Goal: Task Accomplishment & Management: Manage account settings

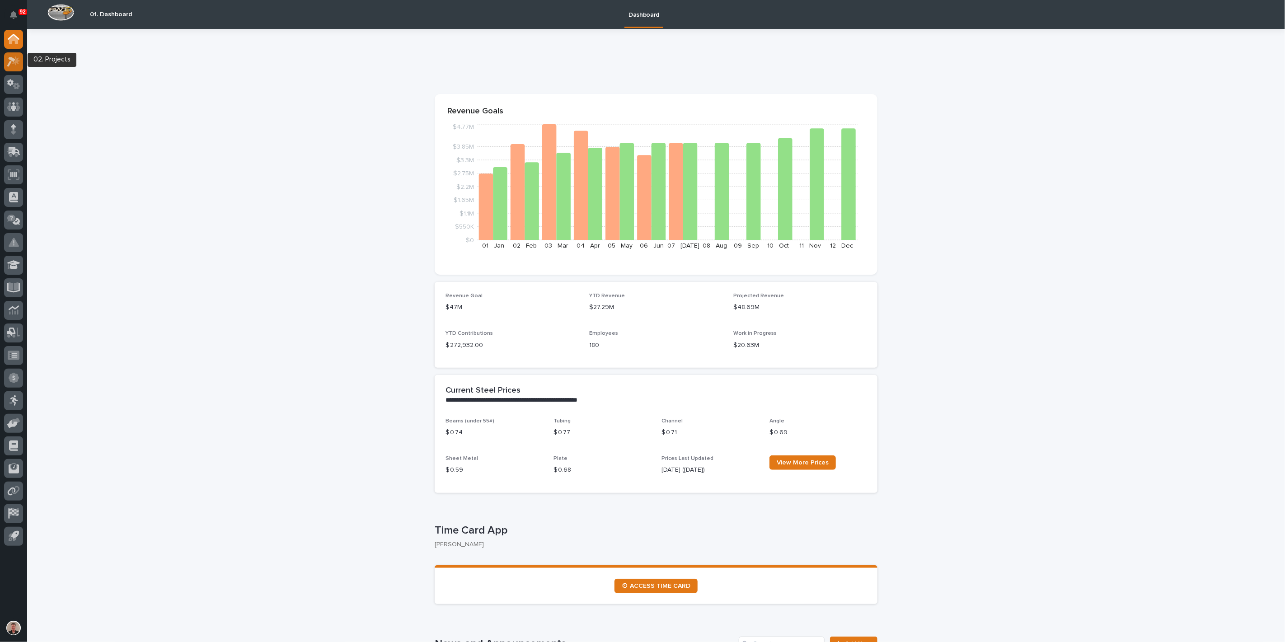
click at [12, 66] on icon at bounding box center [13, 61] width 13 height 10
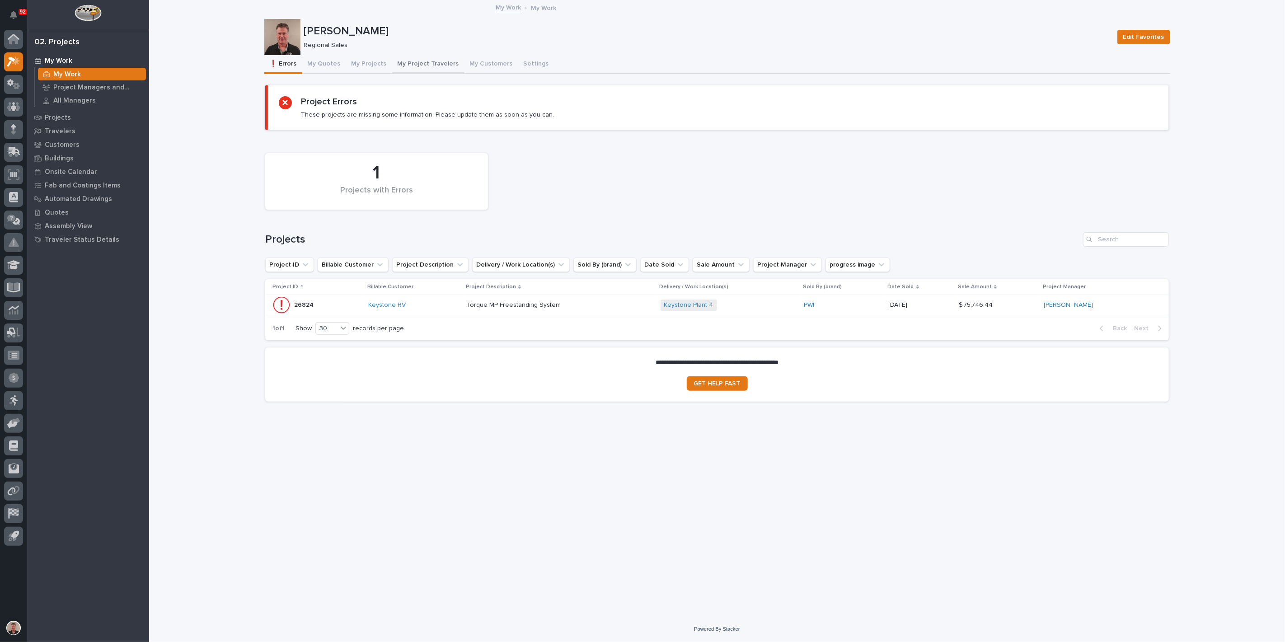
click at [446, 69] on button "My Project Travelers" at bounding box center [428, 64] width 72 height 19
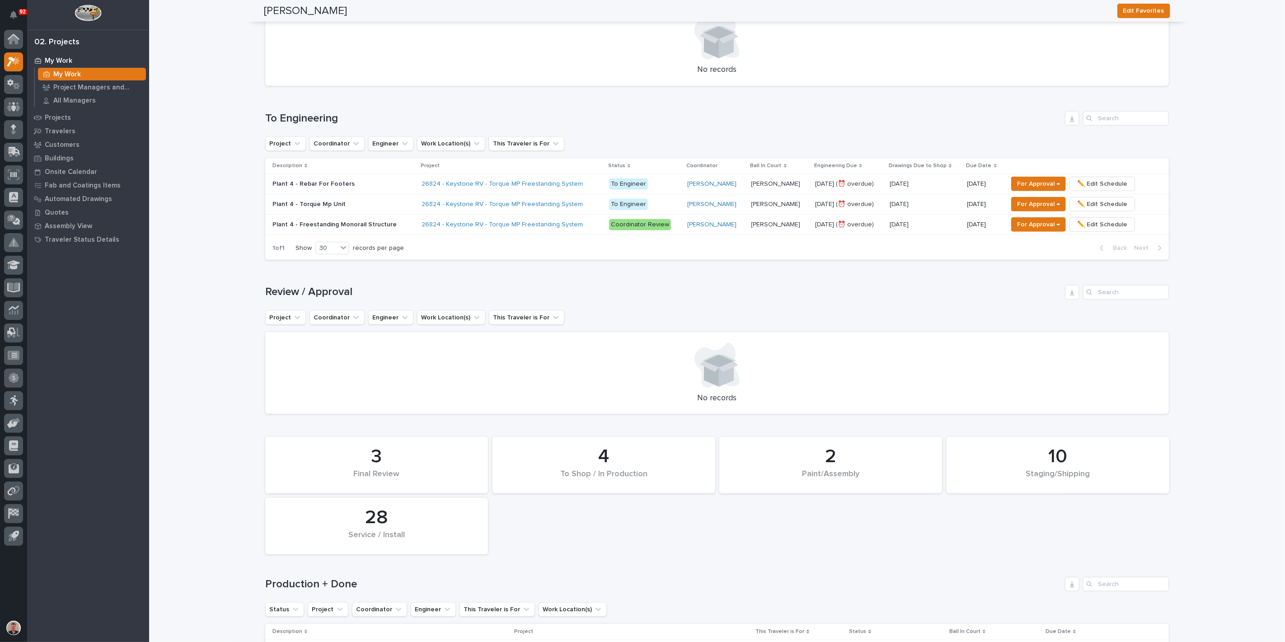
scroll to position [301, 0]
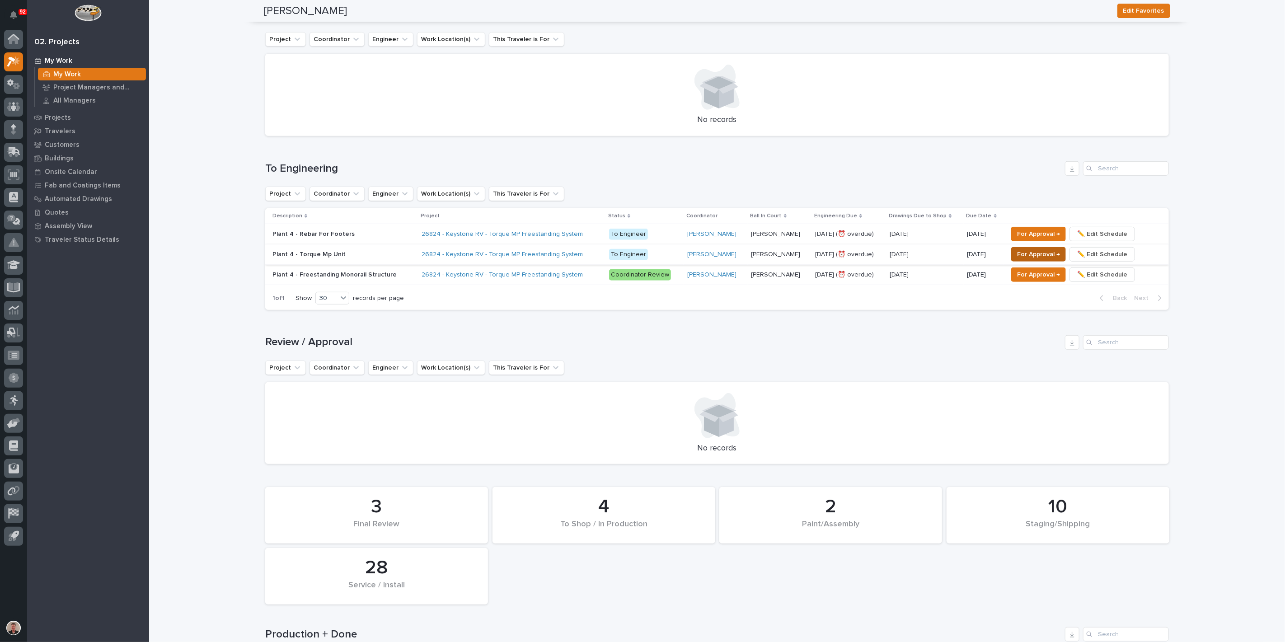
click at [1021, 260] on span "For Approval →" at bounding box center [1038, 254] width 43 height 11
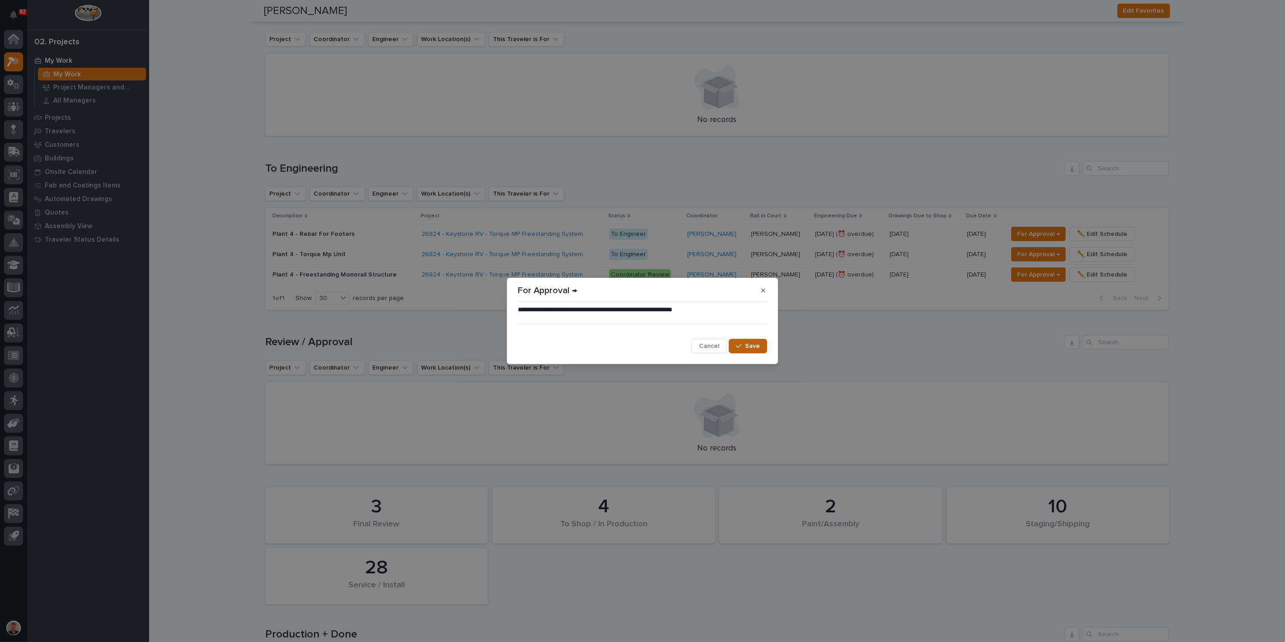
click at [745, 348] on span "Save" at bounding box center [752, 346] width 15 height 8
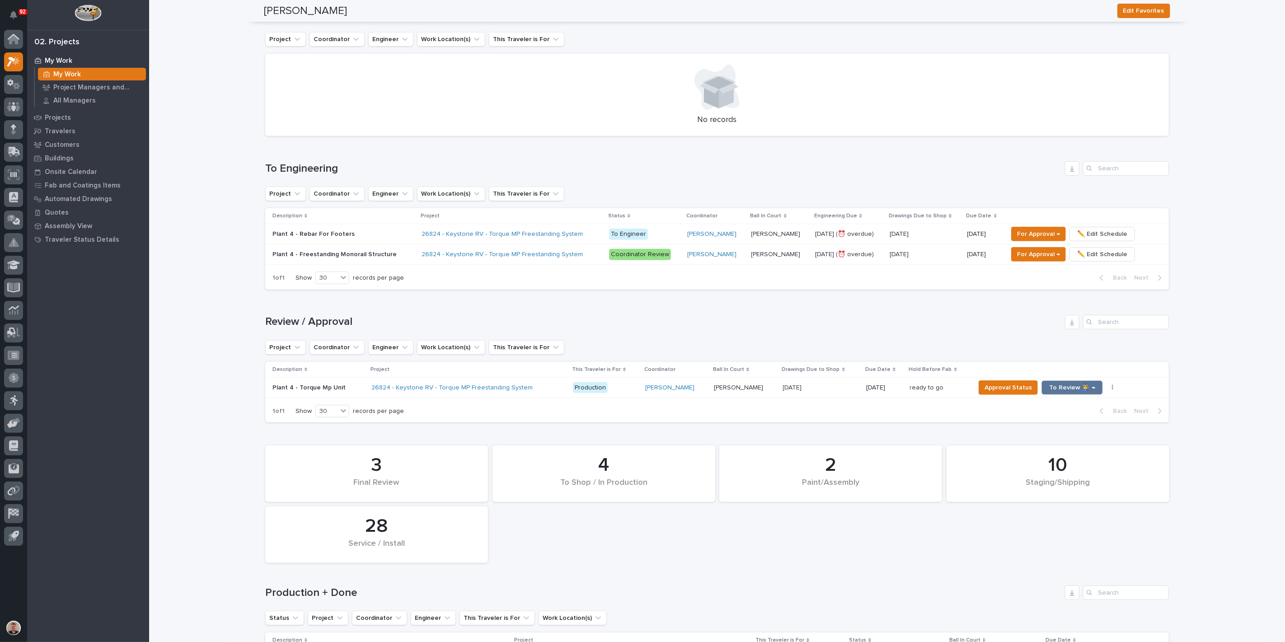
scroll to position [401, 0]
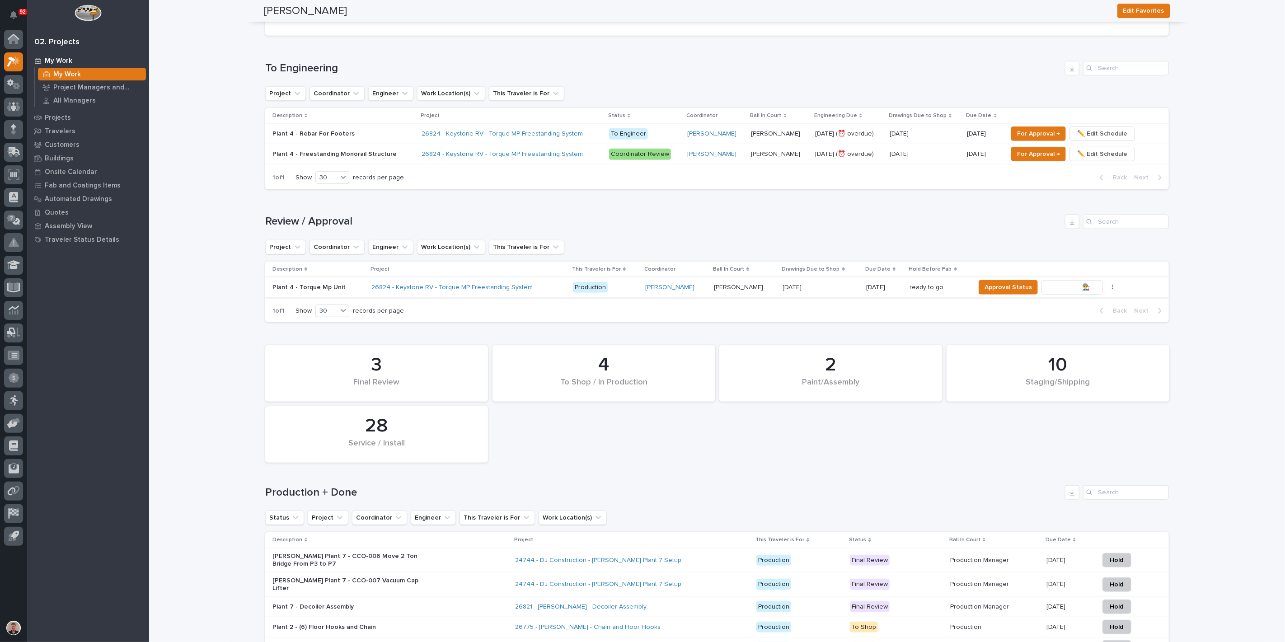
click at [1065, 293] on span "To Review 👨‍🏭 →" at bounding box center [1072, 287] width 46 height 11
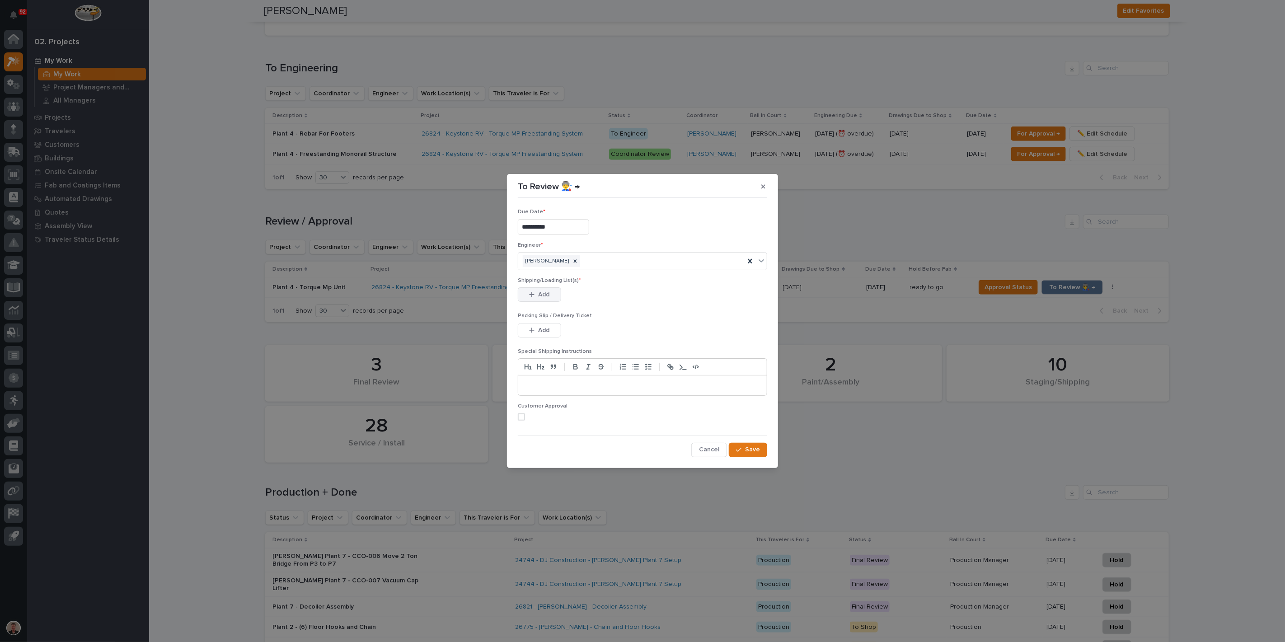
click at [547, 299] on span "Add" at bounding box center [544, 295] width 11 height 8
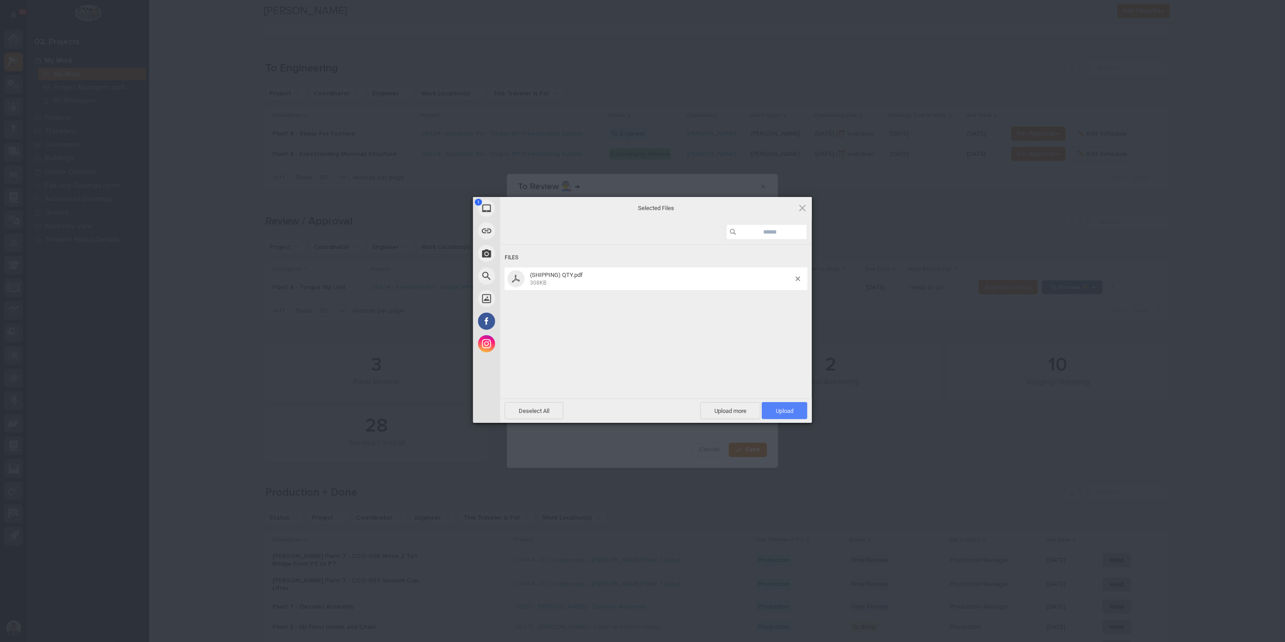
click at [781, 411] on span "Upload 1" at bounding box center [785, 411] width 18 height 7
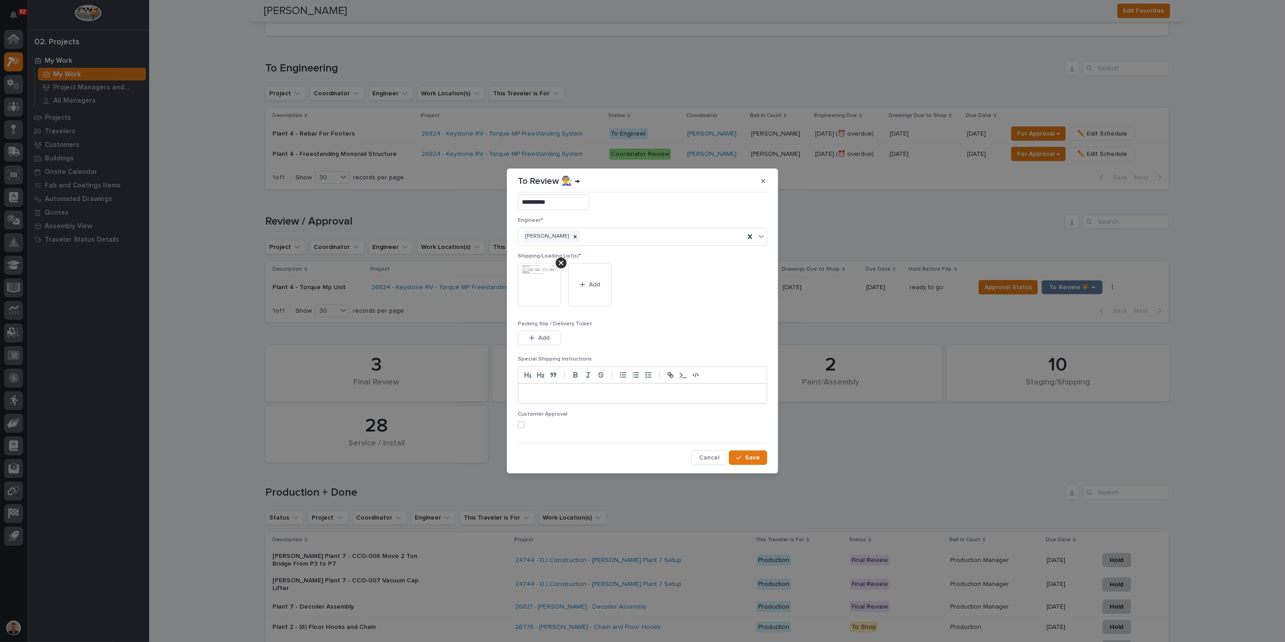
scroll to position [59, 0]
click at [525, 421] on span at bounding box center [521, 424] width 7 height 7
click at [745, 462] on span "Save" at bounding box center [752, 458] width 15 height 8
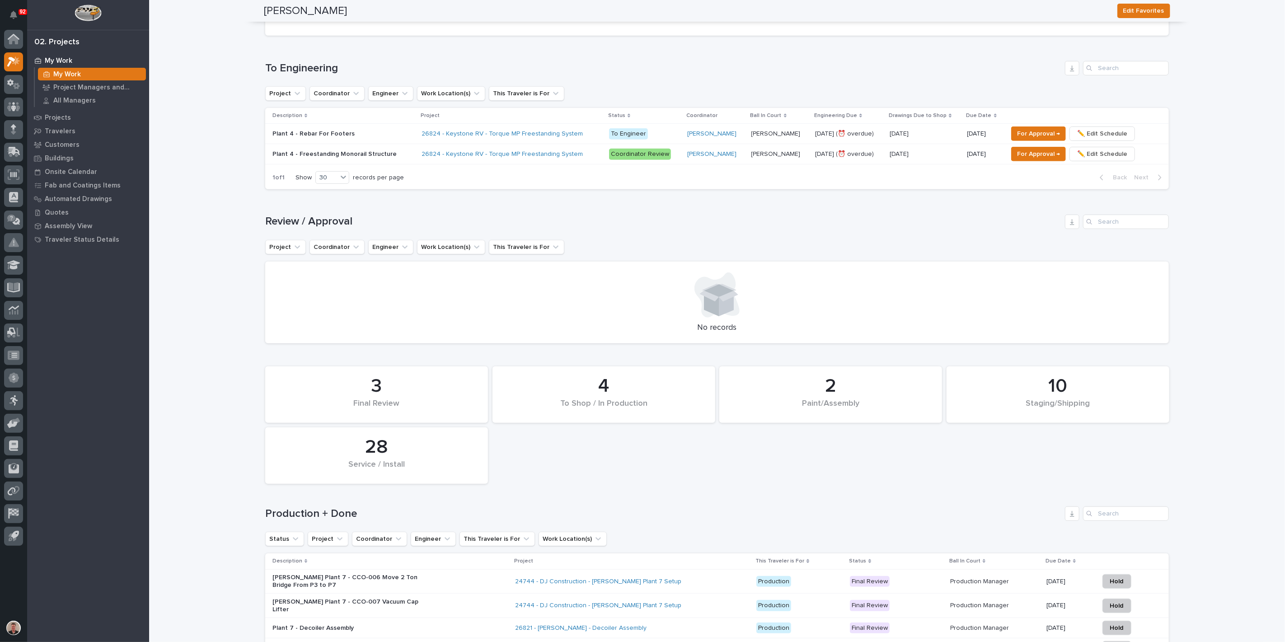
scroll to position [410, 0]
